Goal: Purchase product/service

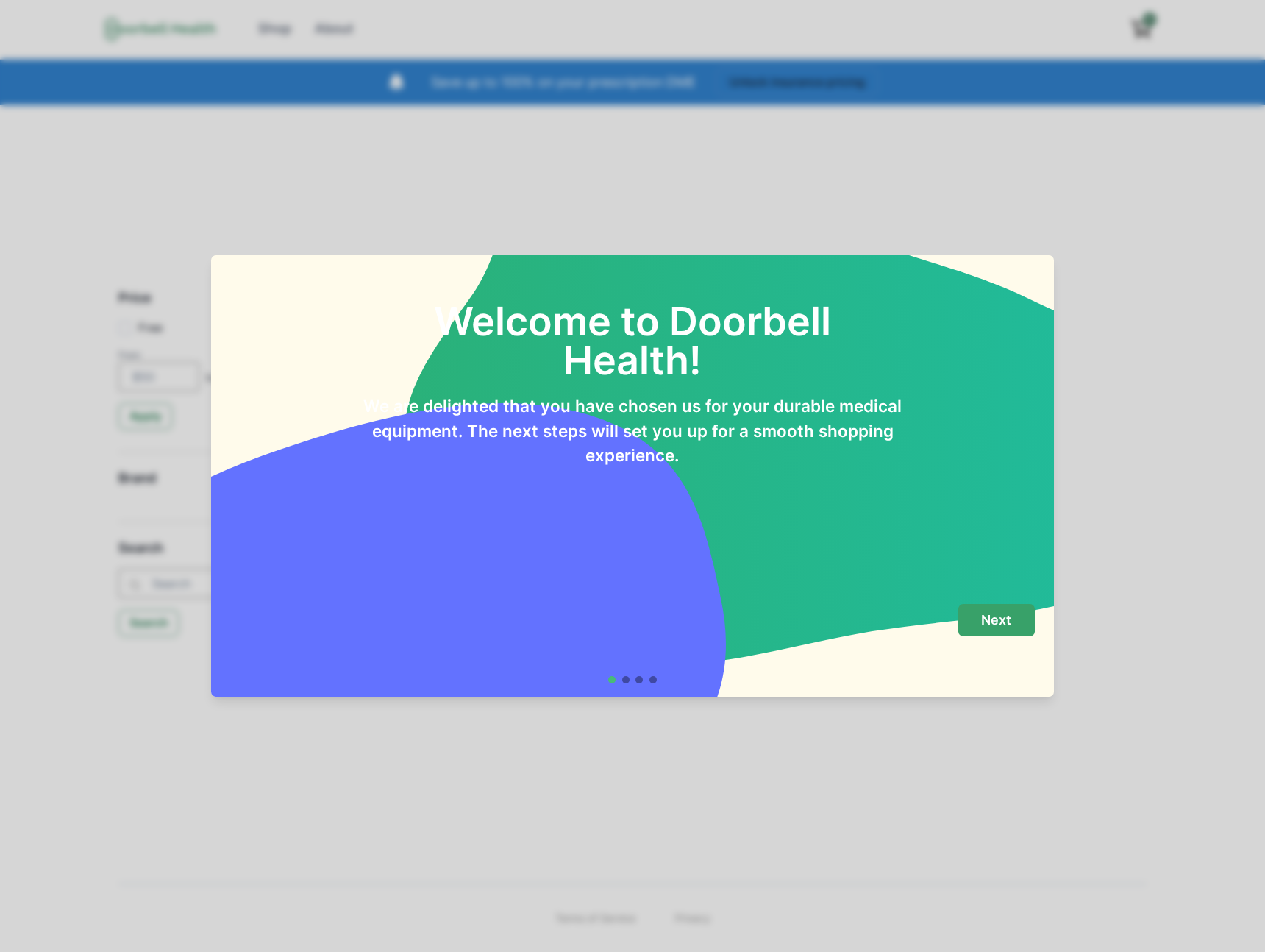
click at [1012, 617] on button "Next" at bounding box center [997, 621] width 77 height 34
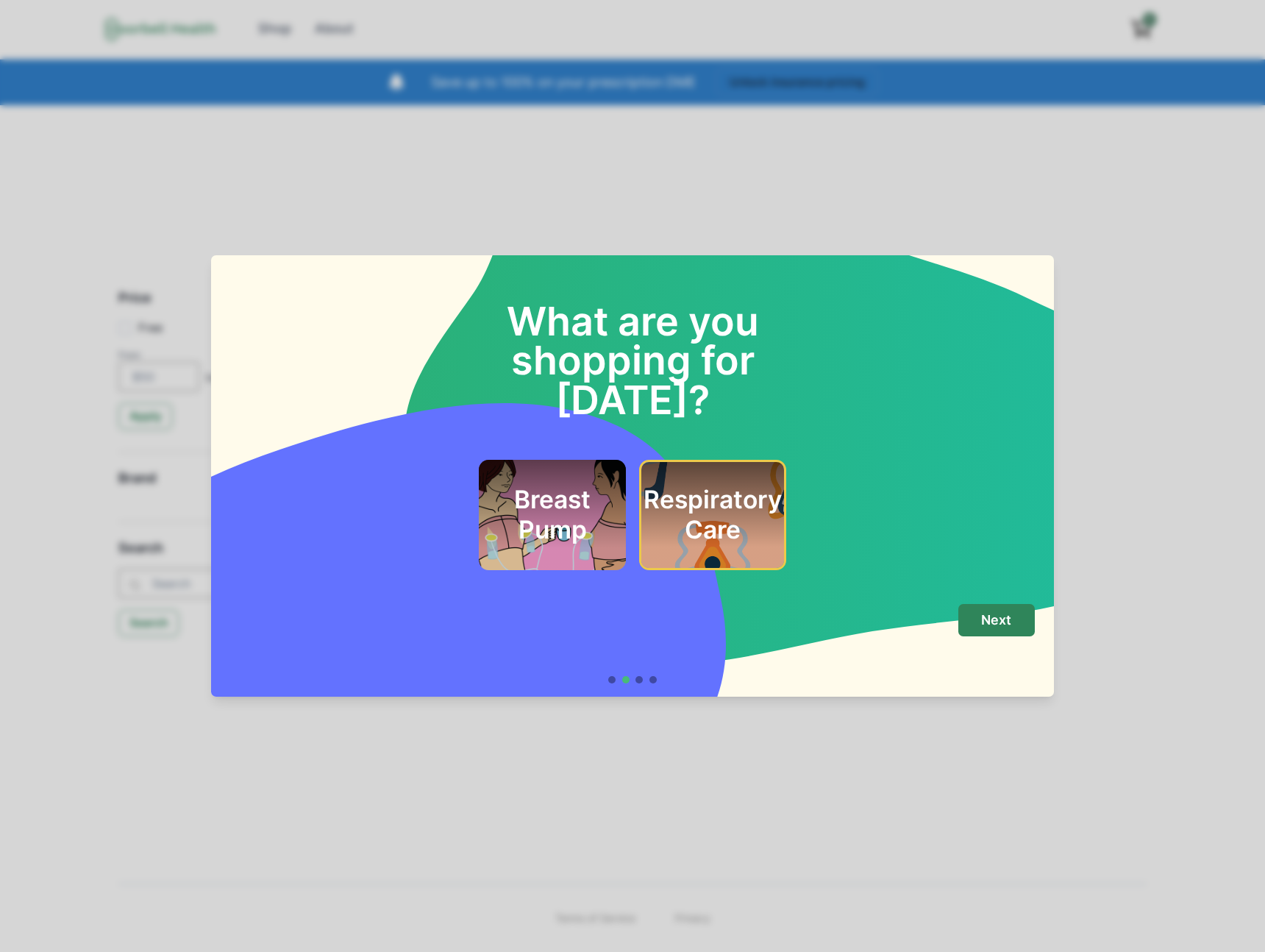
click at [1012, 617] on button "Next" at bounding box center [997, 621] width 77 height 34
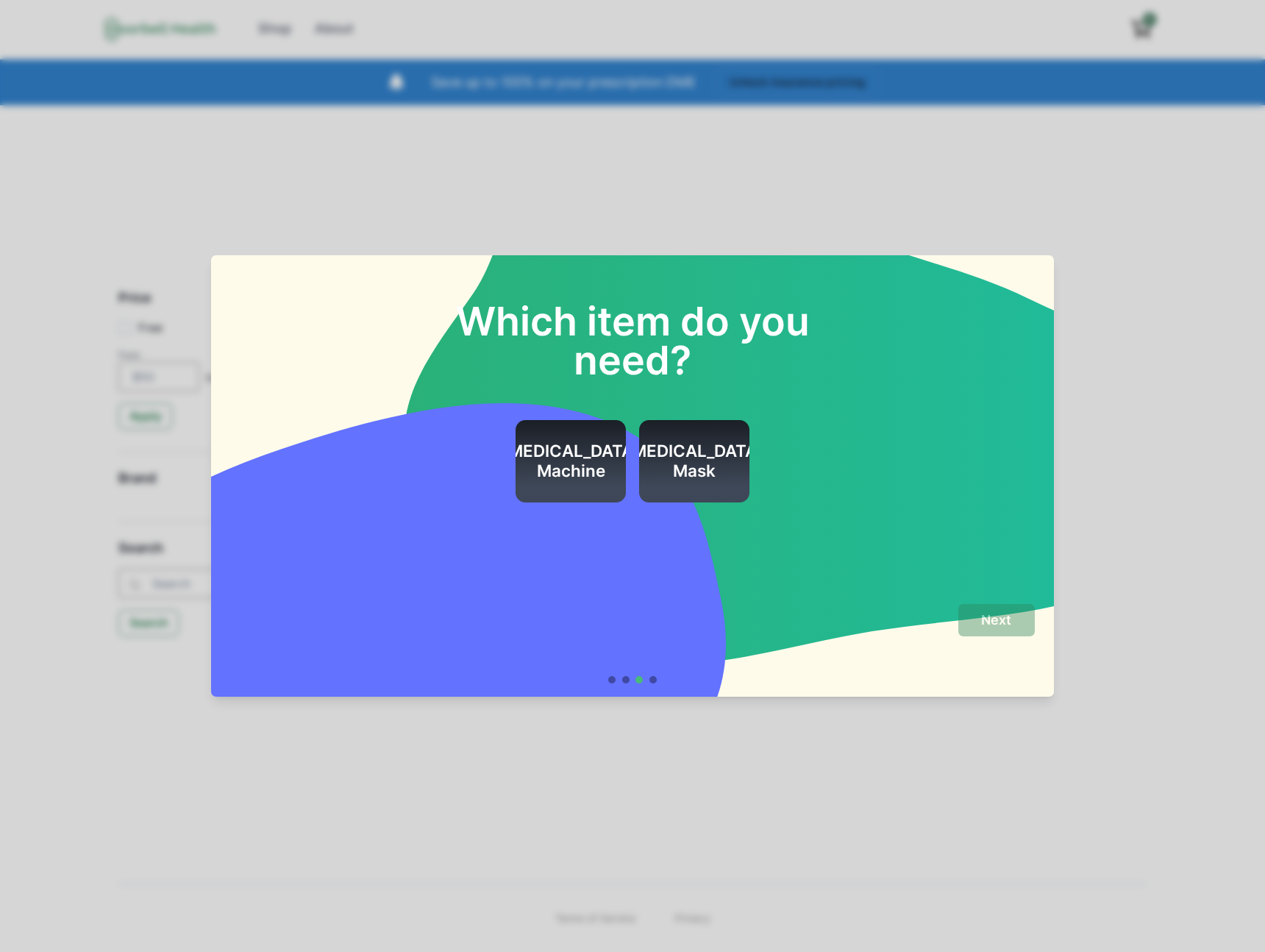
click at [609, 473] on h2 "[MEDICAL_DATA] Machine" at bounding box center [570, 461] width 138 height 39
click at [971, 625] on button "Next" at bounding box center [997, 621] width 77 height 34
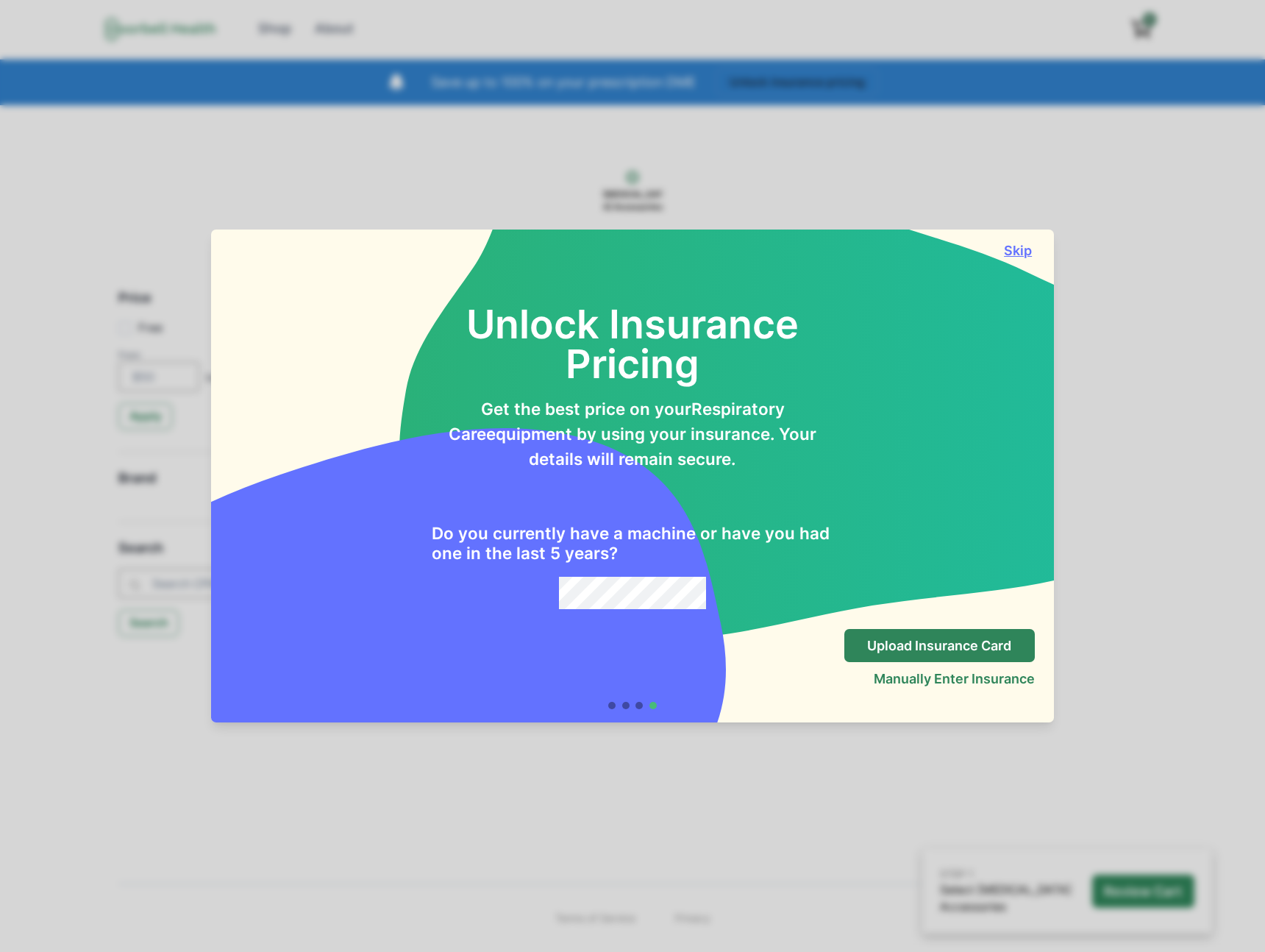
click at [1030, 257] on button "Skip" at bounding box center [1018, 251] width 34 height 16
